Goal: Task Accomplishment & Management: Complete application form

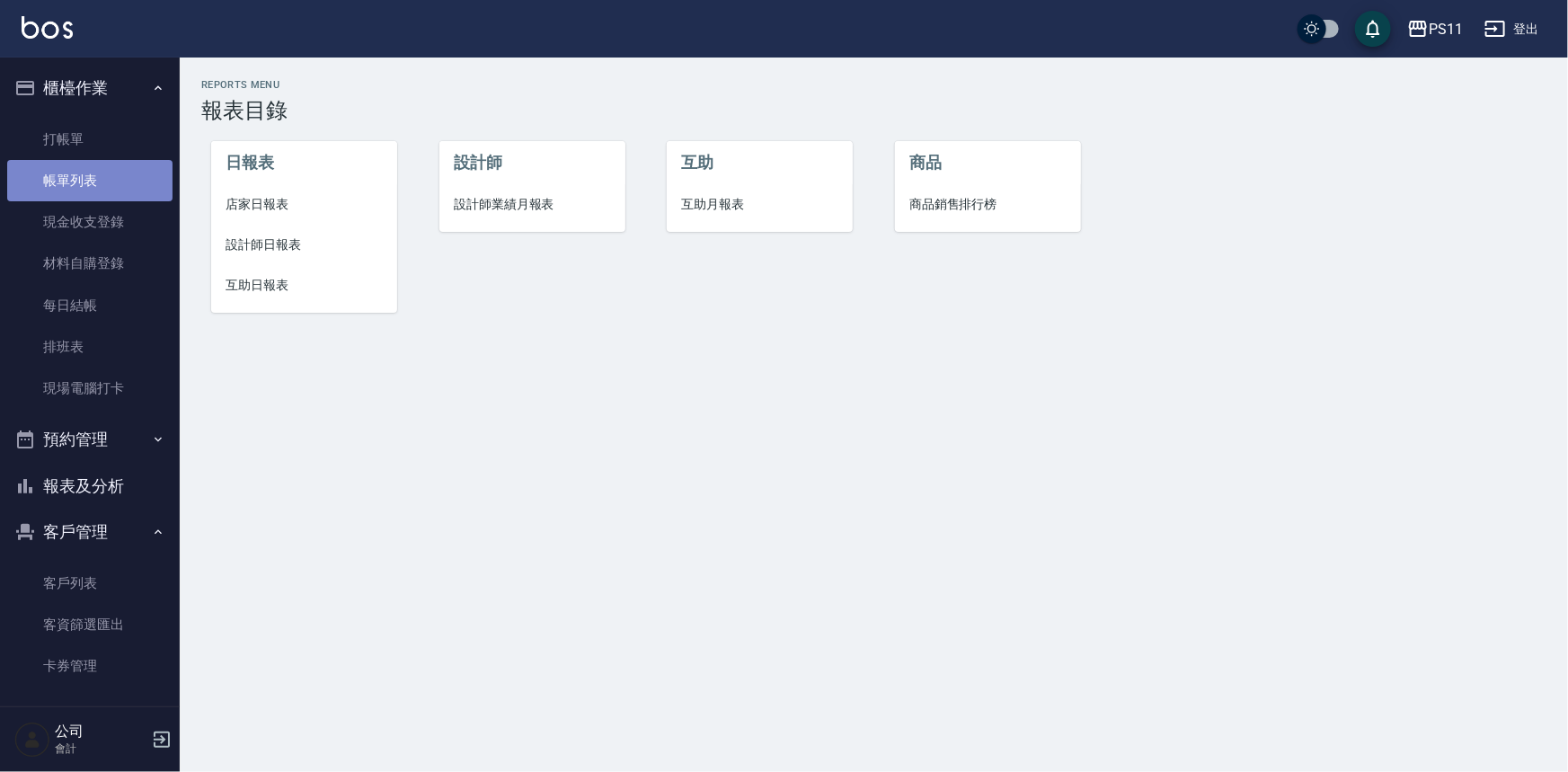
click at [102, 163] on link "帳單列表" at bounding box center [89, 180] width 165 height 41
click at [110, 152] on link "打帳單" at bounding box center [89, 139] width 165 height 41
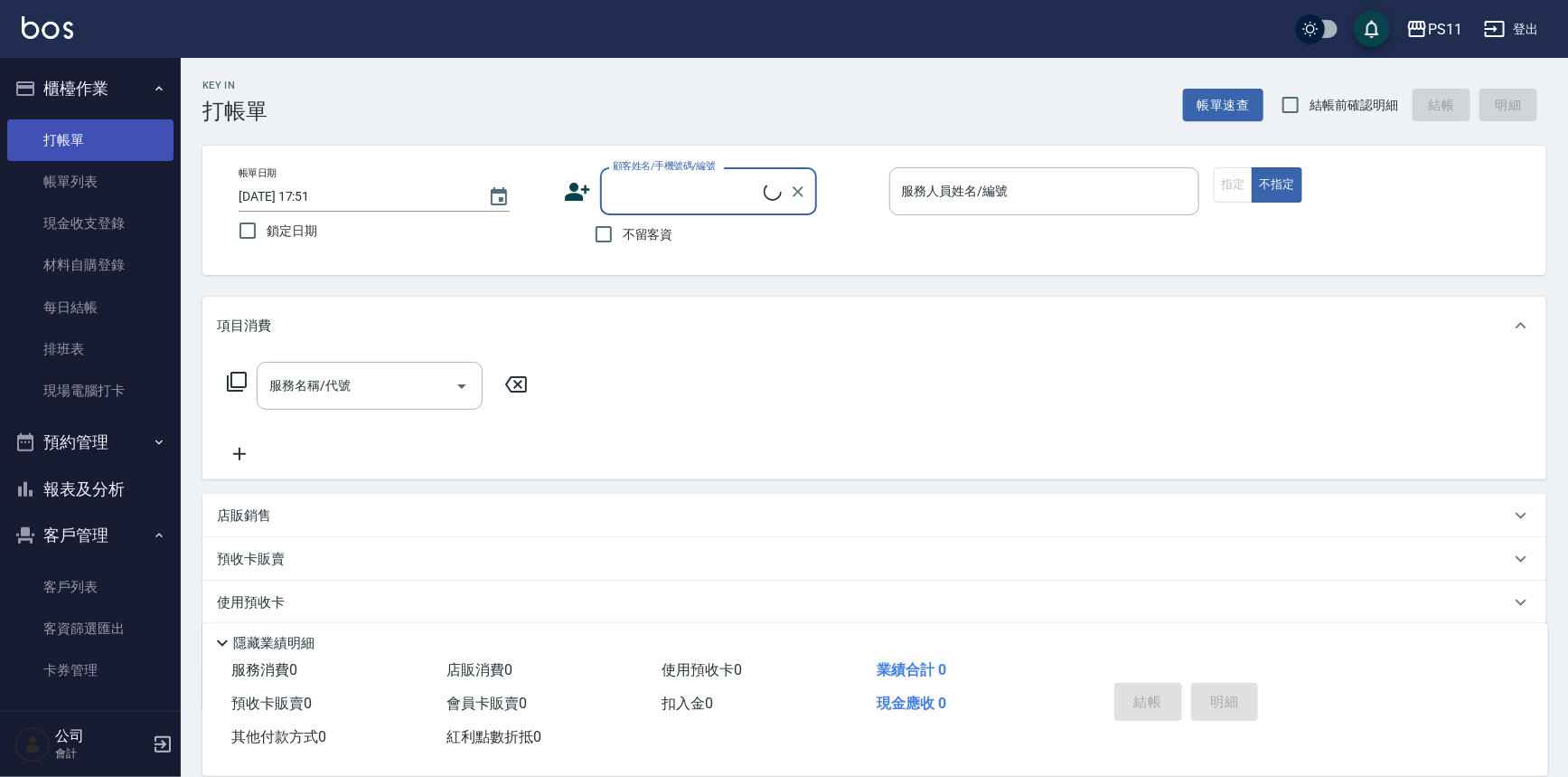
click at [111, 150] on link "打帳單" at bounding box center [90, 140] width 166 height 41
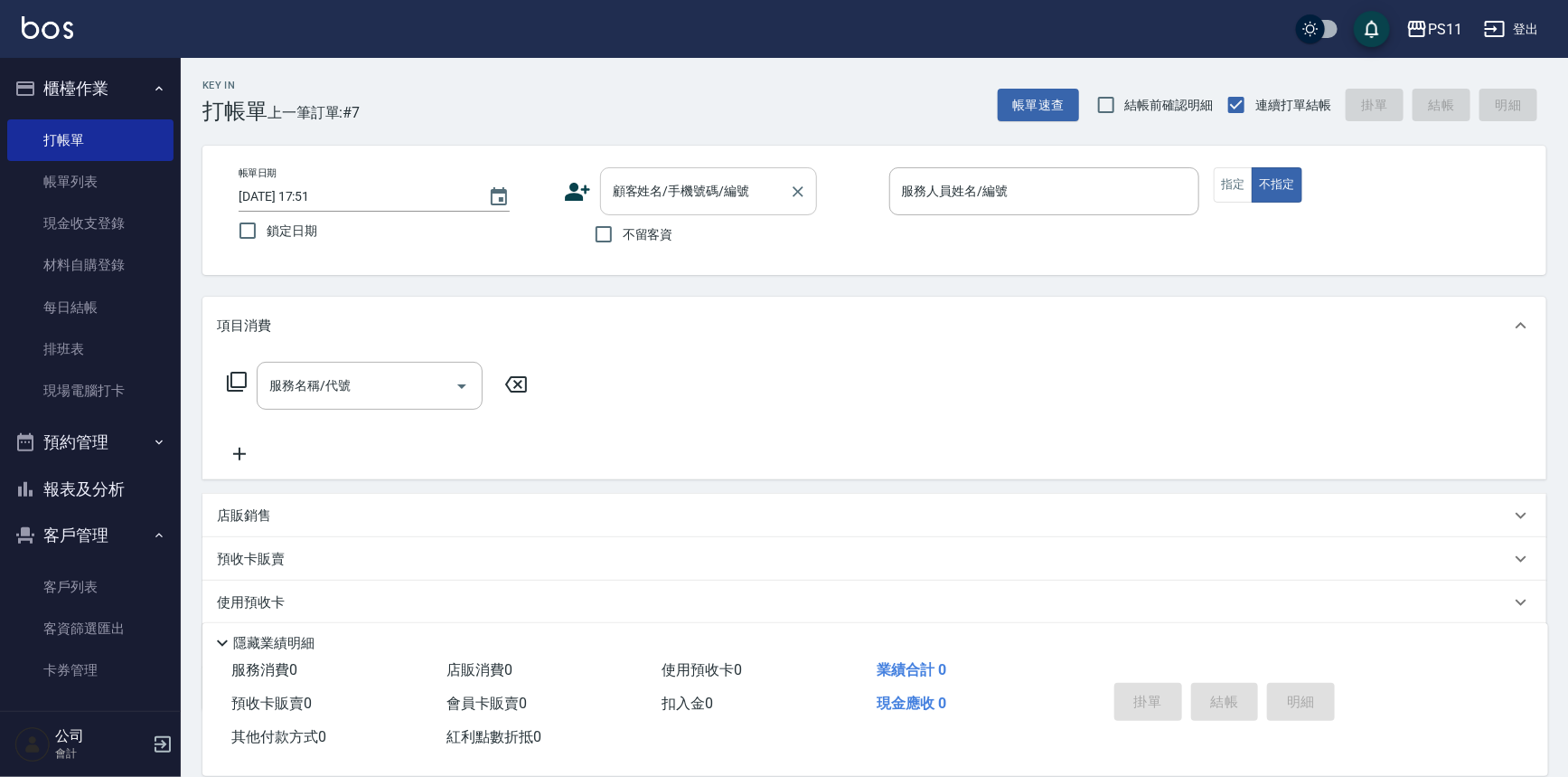
click at [729, 191] on input "顧客姓名/手機號碼/編號" at bounding box center [695, 191] width 173 height 32
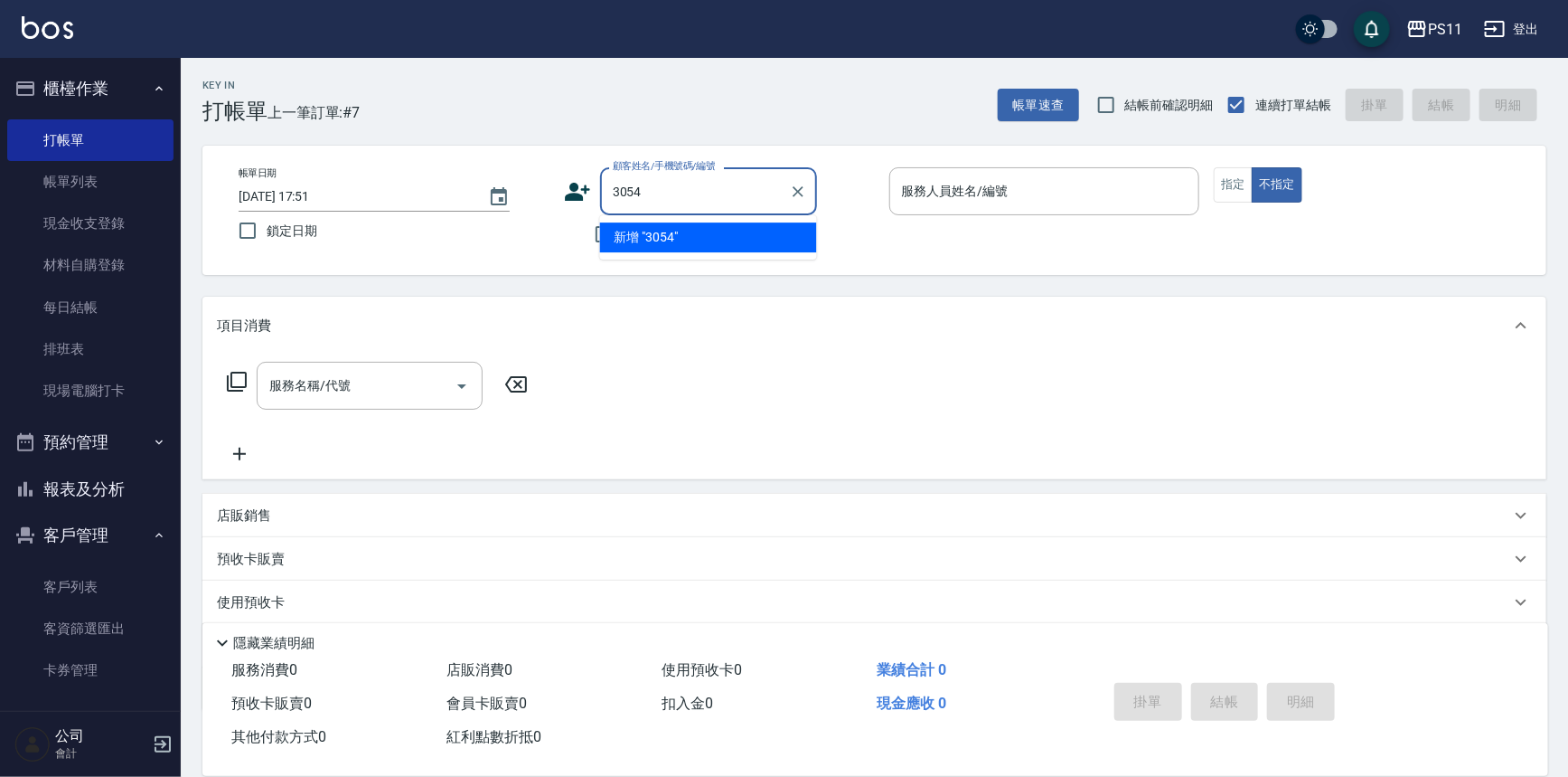
type input "3054"
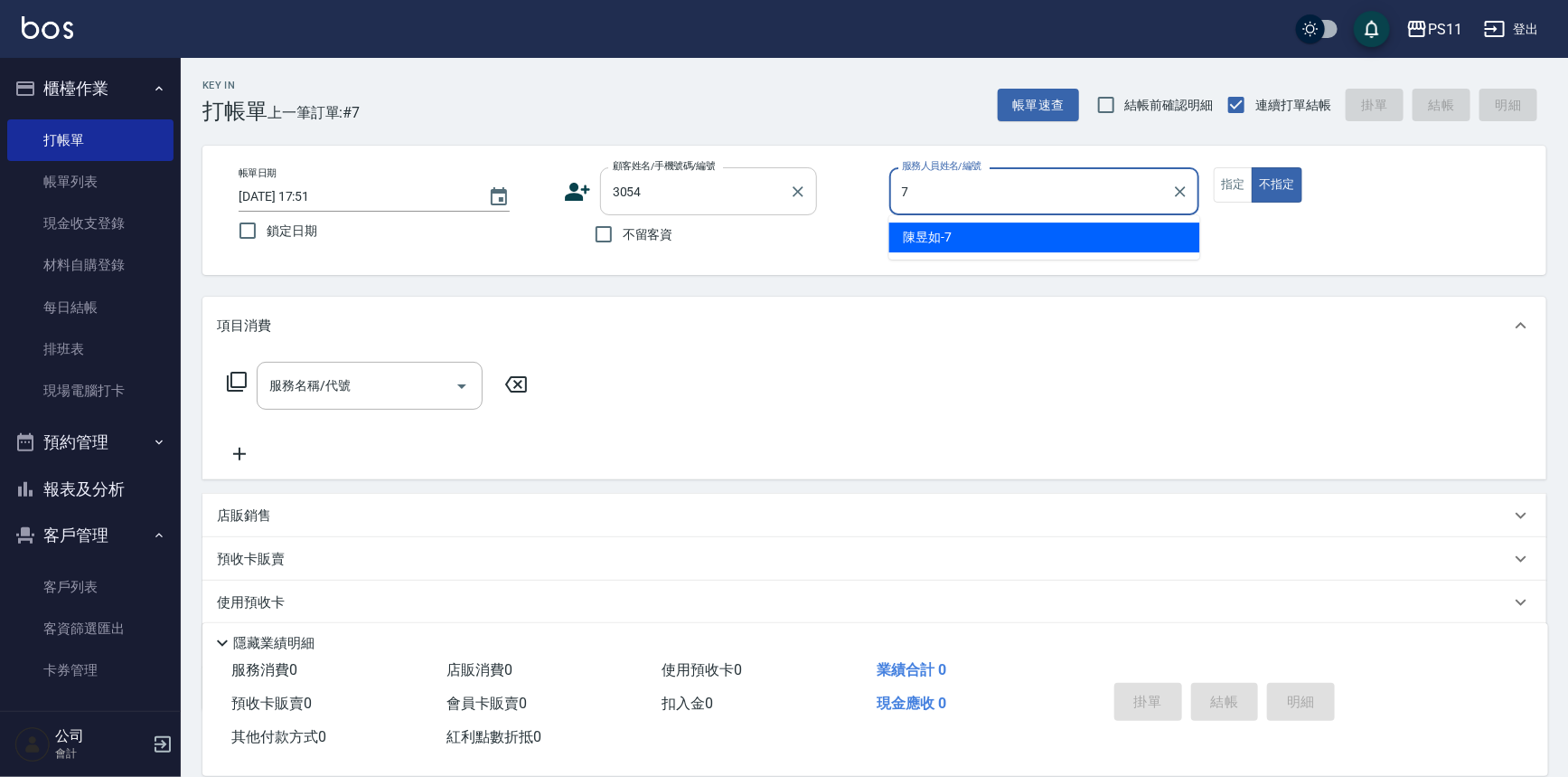
type input "7"
type input "[PERSON_NAME]/0983301212/3054"
type input "[PERSON_NAME]-7"
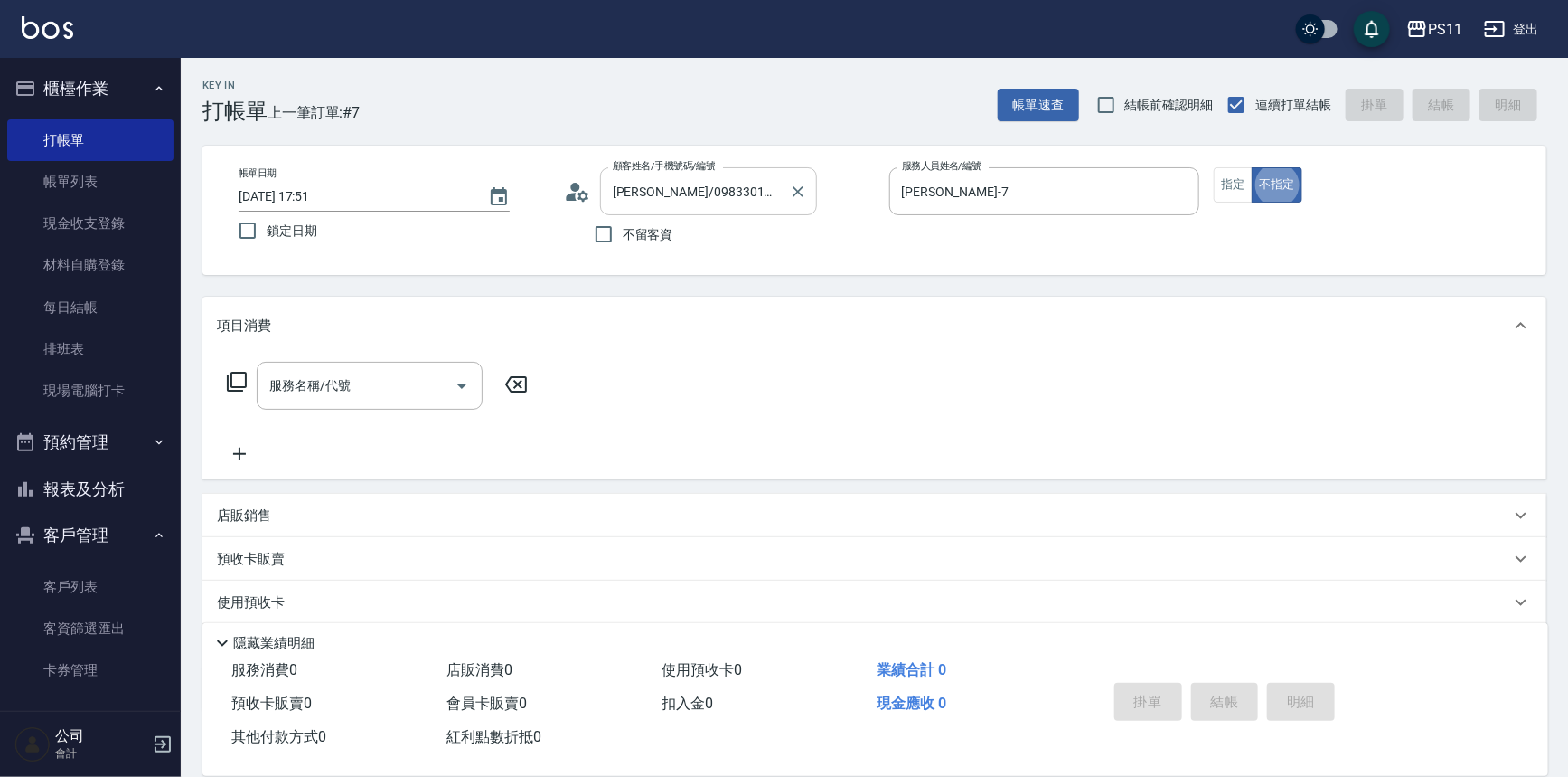
type button "false"
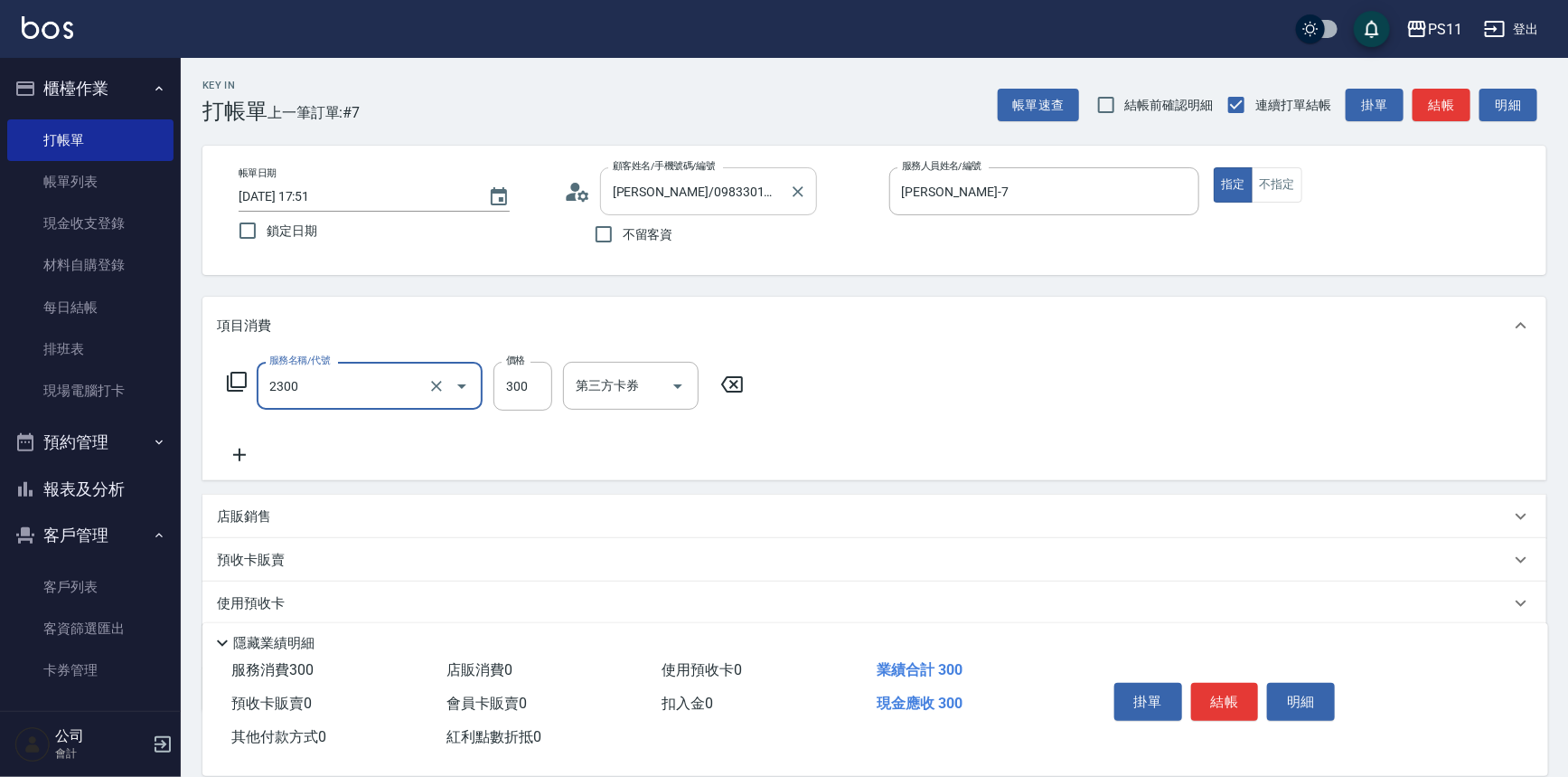
type input "剪髮(2300)"
type input "168"
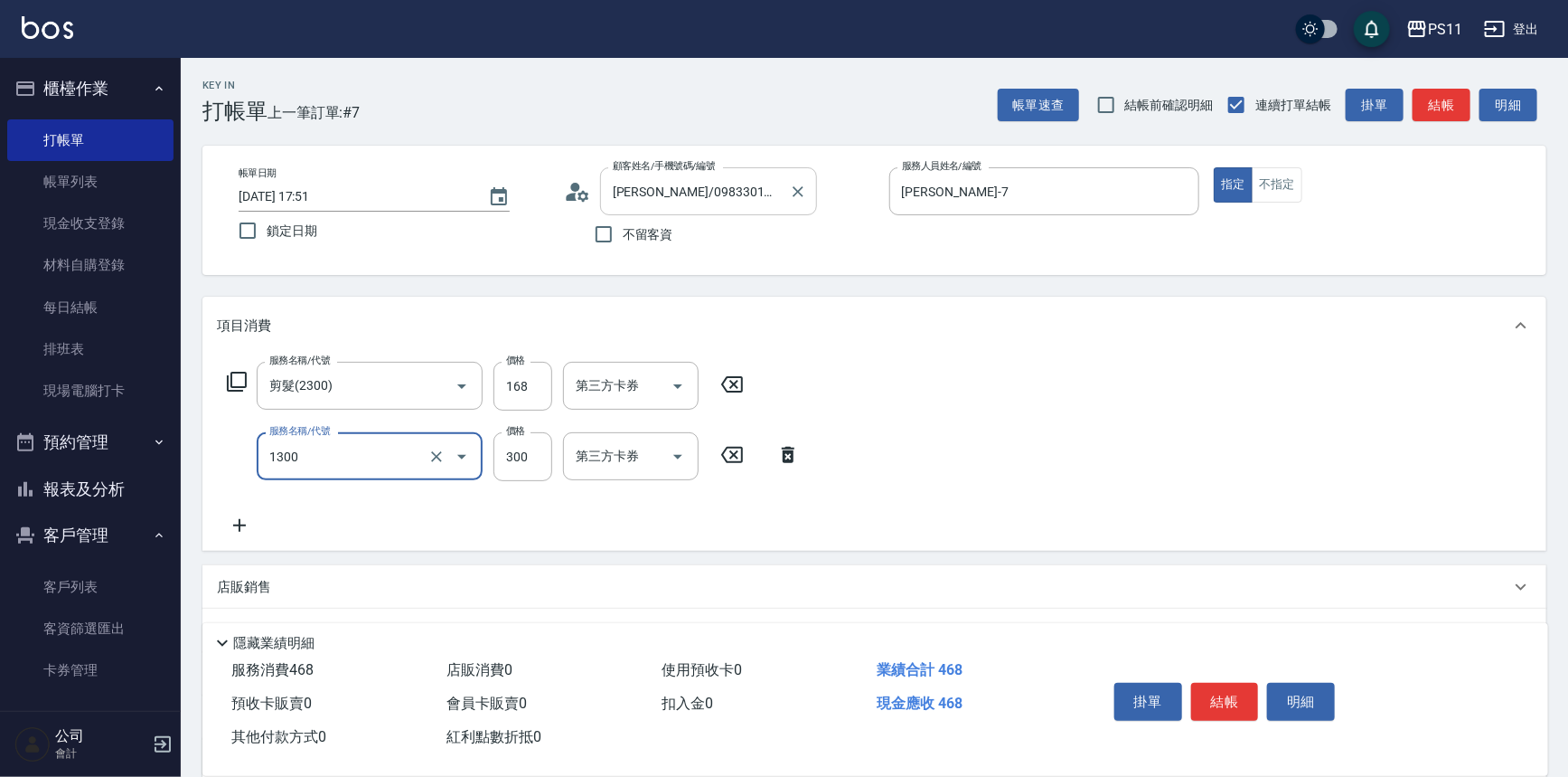
type input "洗髮300(1300)"
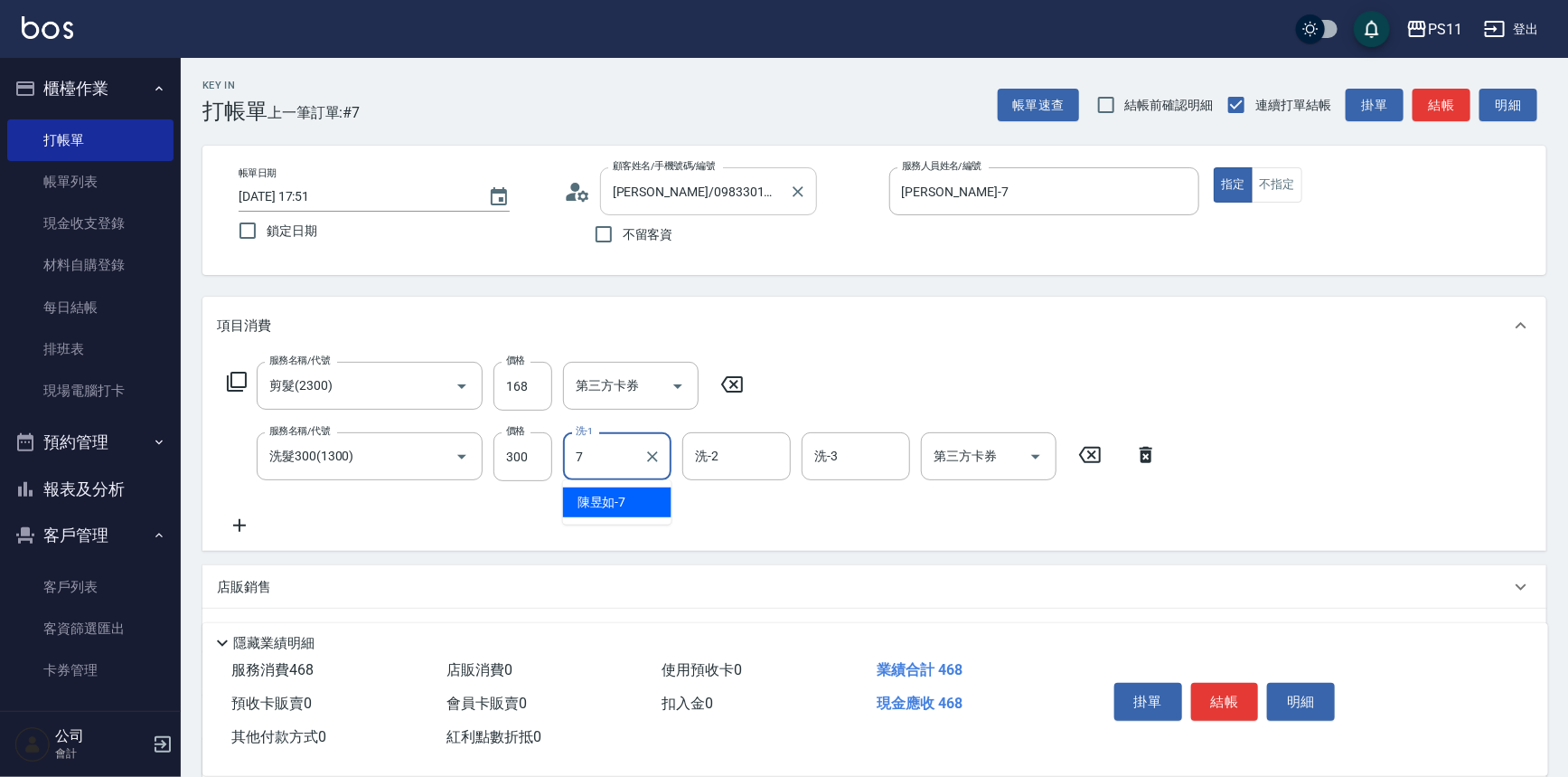
type input "[PERSON_NAME]-7"
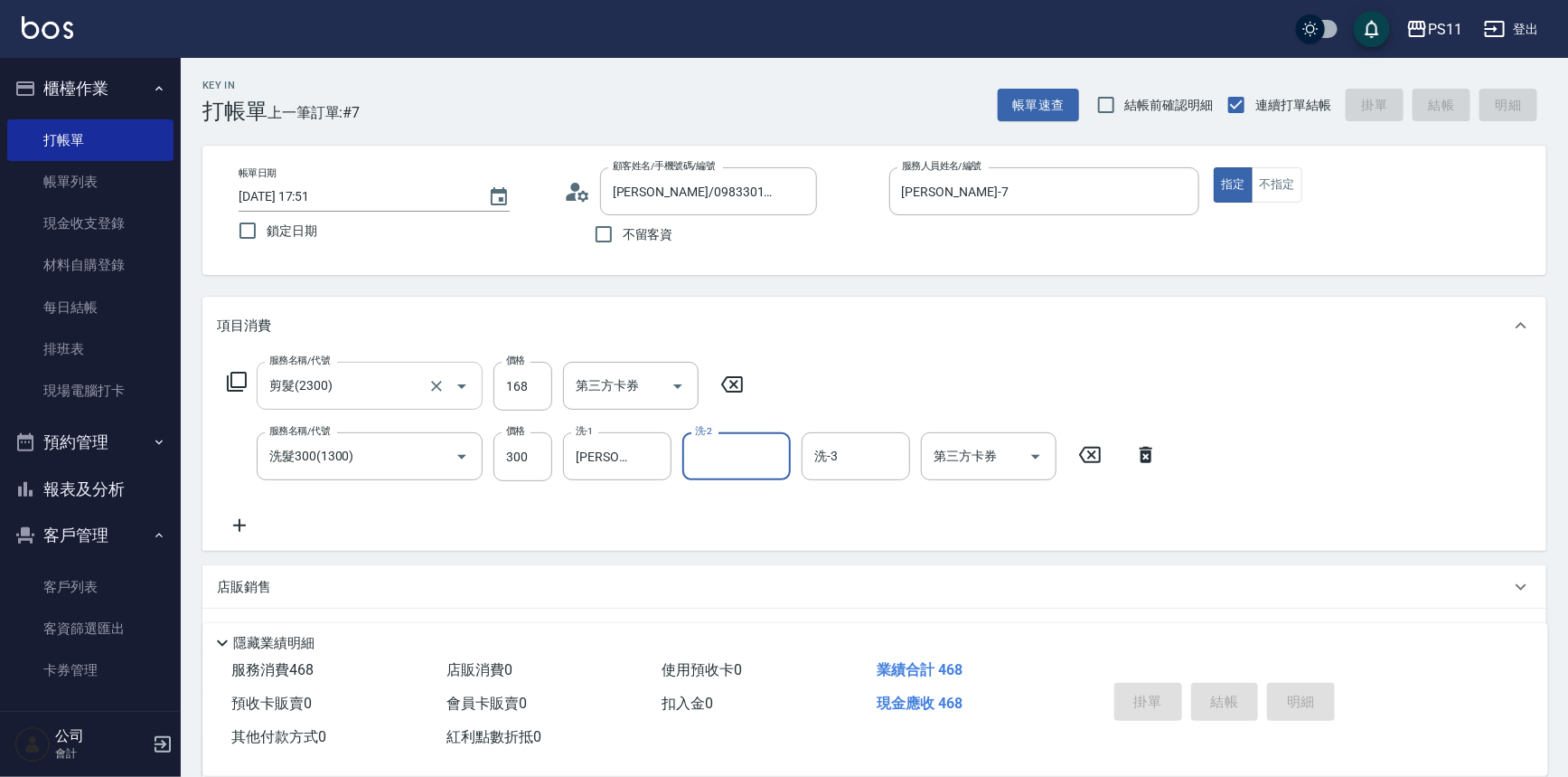
type input "[DATE] 17:52"
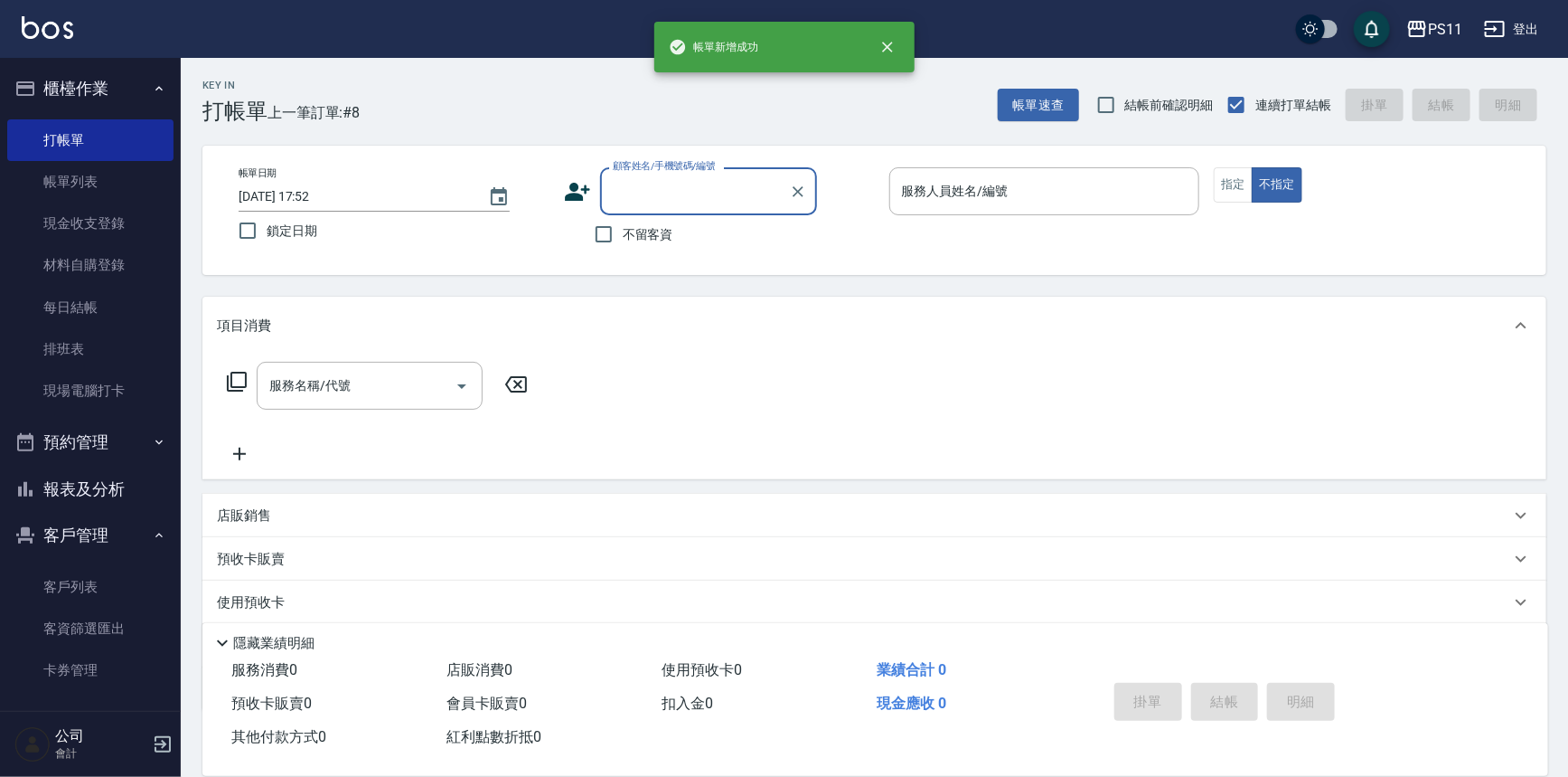
click at [92, 488] on button "報表及分析" at bounding box center [90, 489] width 166 height 47
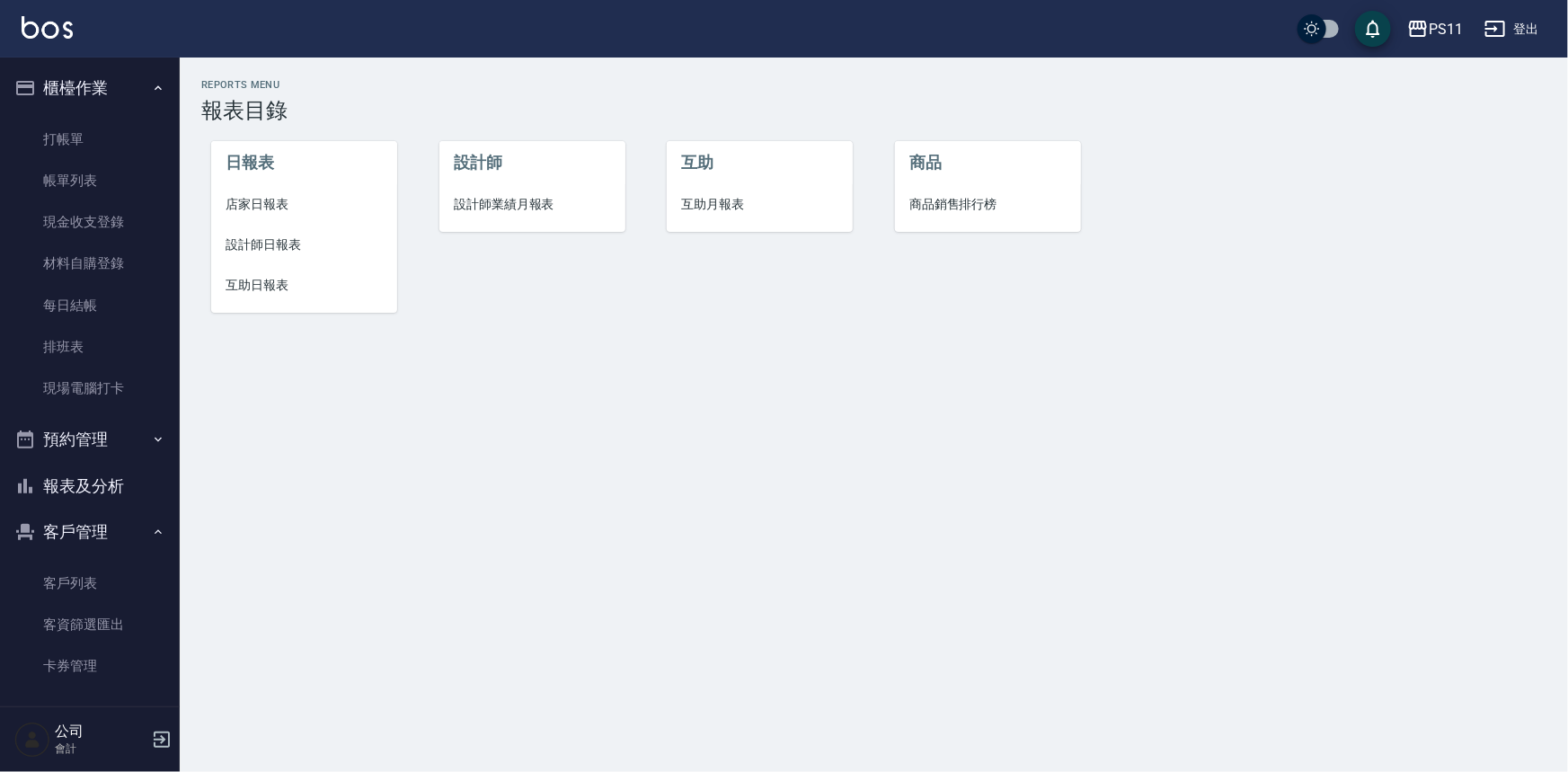
click at [277, 242] on span "設計師日報表" at bounding box center [303, 245] width 158 height 19
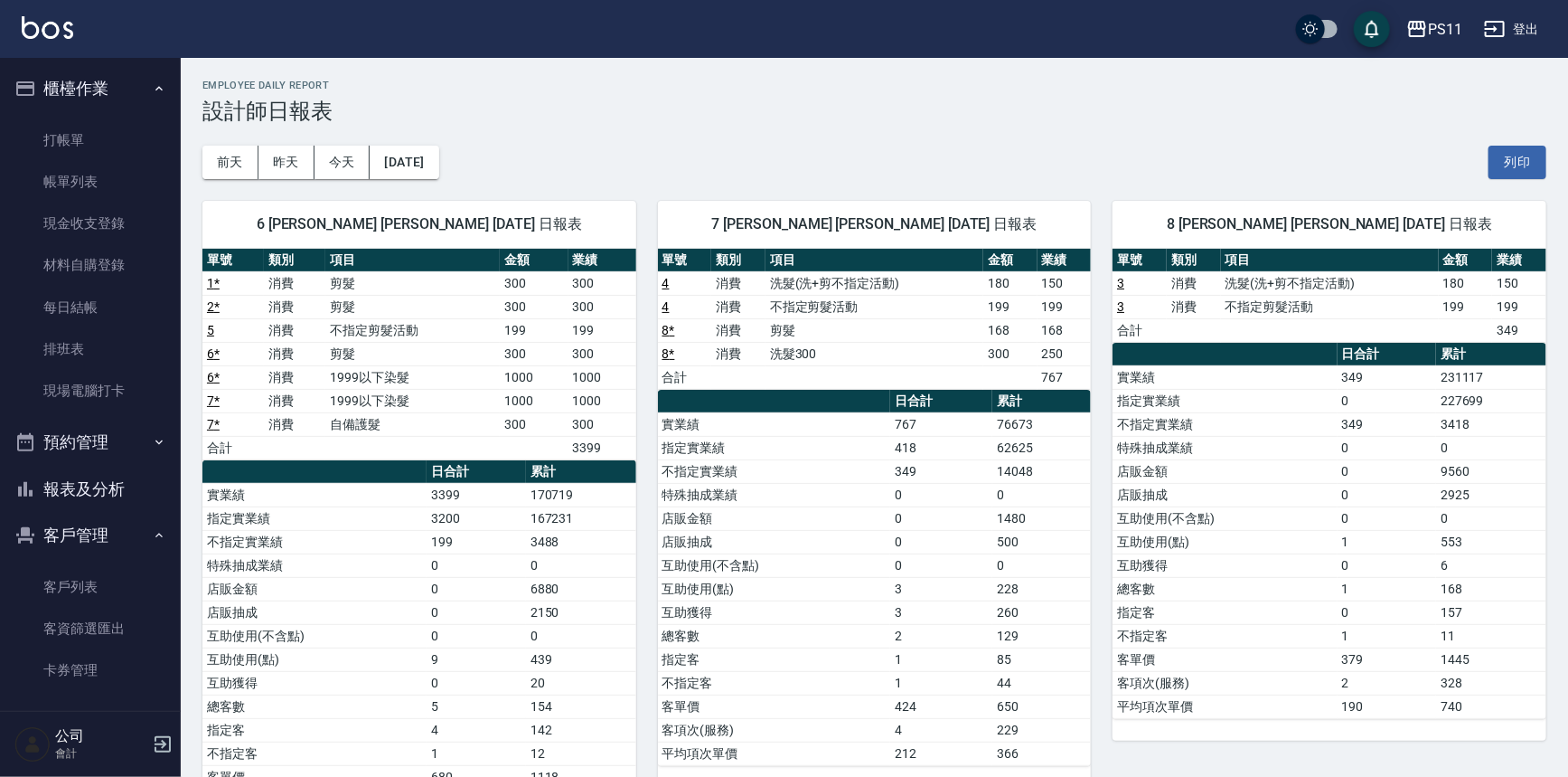
scroll to position [82, 0]
